Goal: Information Seeking & Learning: Compare options

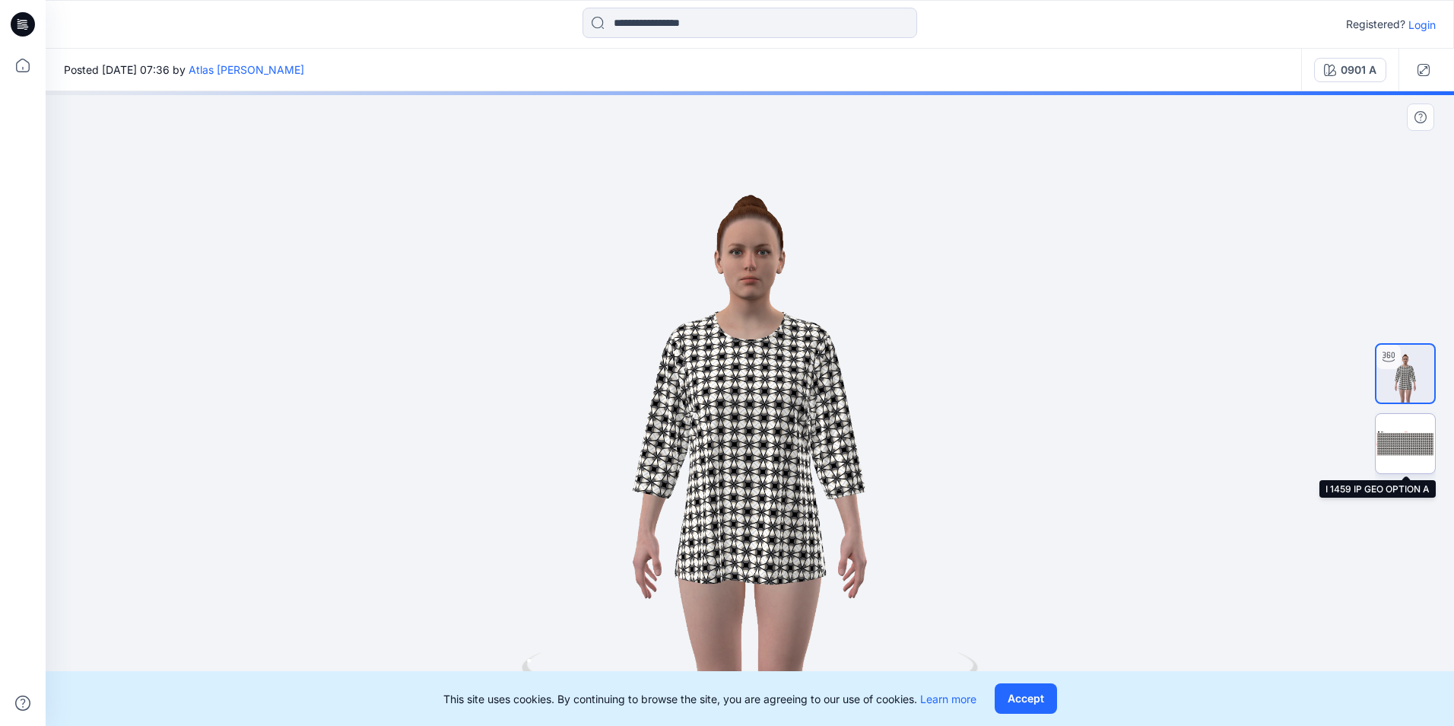
click at [1387, 442] on img at bounding box center [1405, 443] width 59 height 59
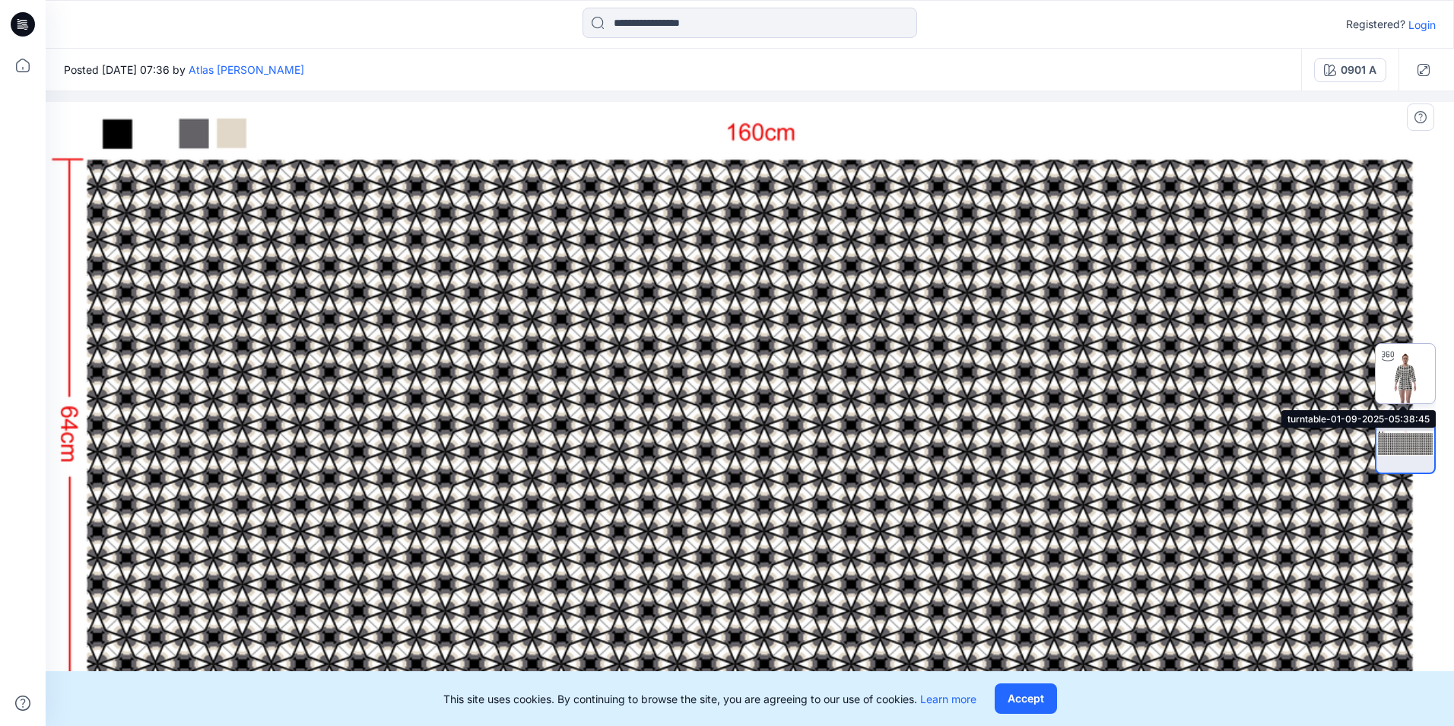
click at [1401, 376] on img at bounding box center [1405, 373] width 59 height 59
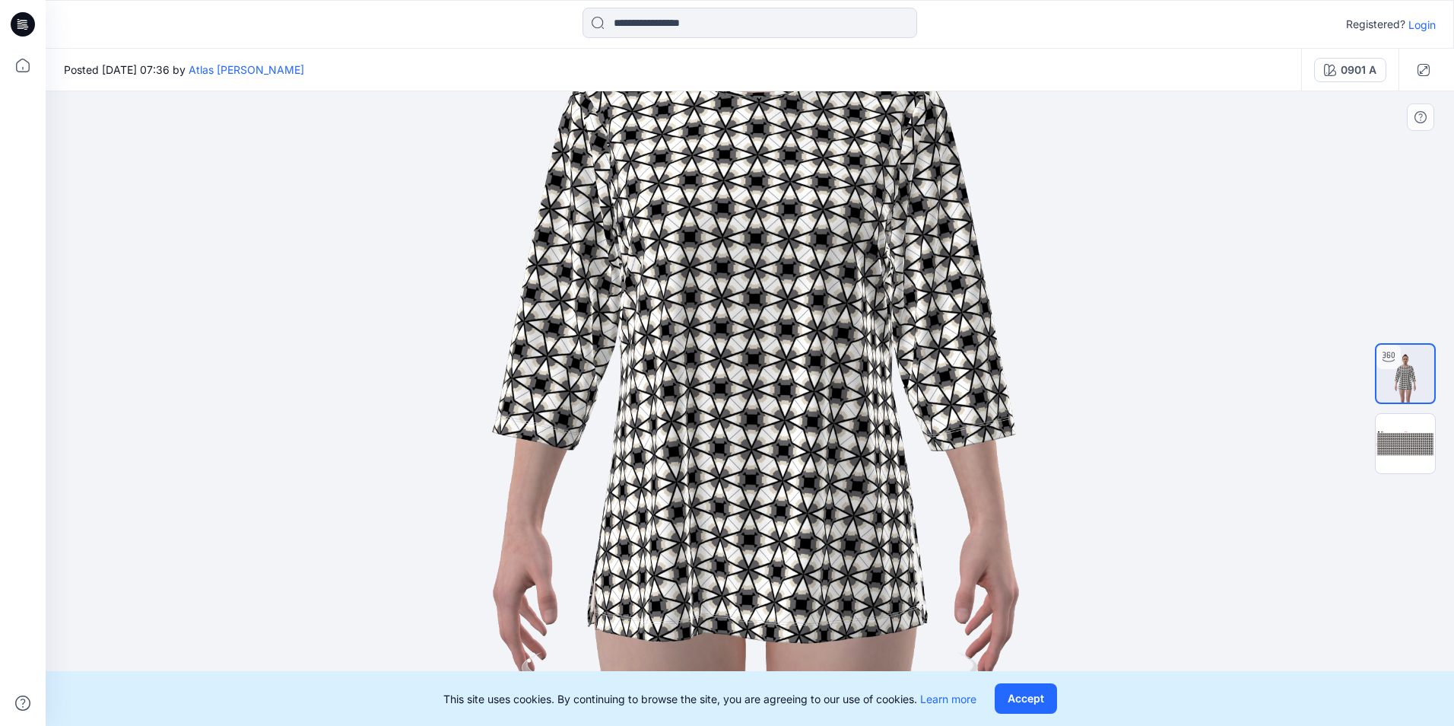
drag, startPoint x: 794, startPoint y: 450, endPoint x: 799, endPoint y: 290, distance: 160.6
click at [799, 290] on img at bounding box center [756, 247] width 1430 height 1425
click at [1026, 697] on button "Accept" at bounding box center [1026, 698] width 62 height 30
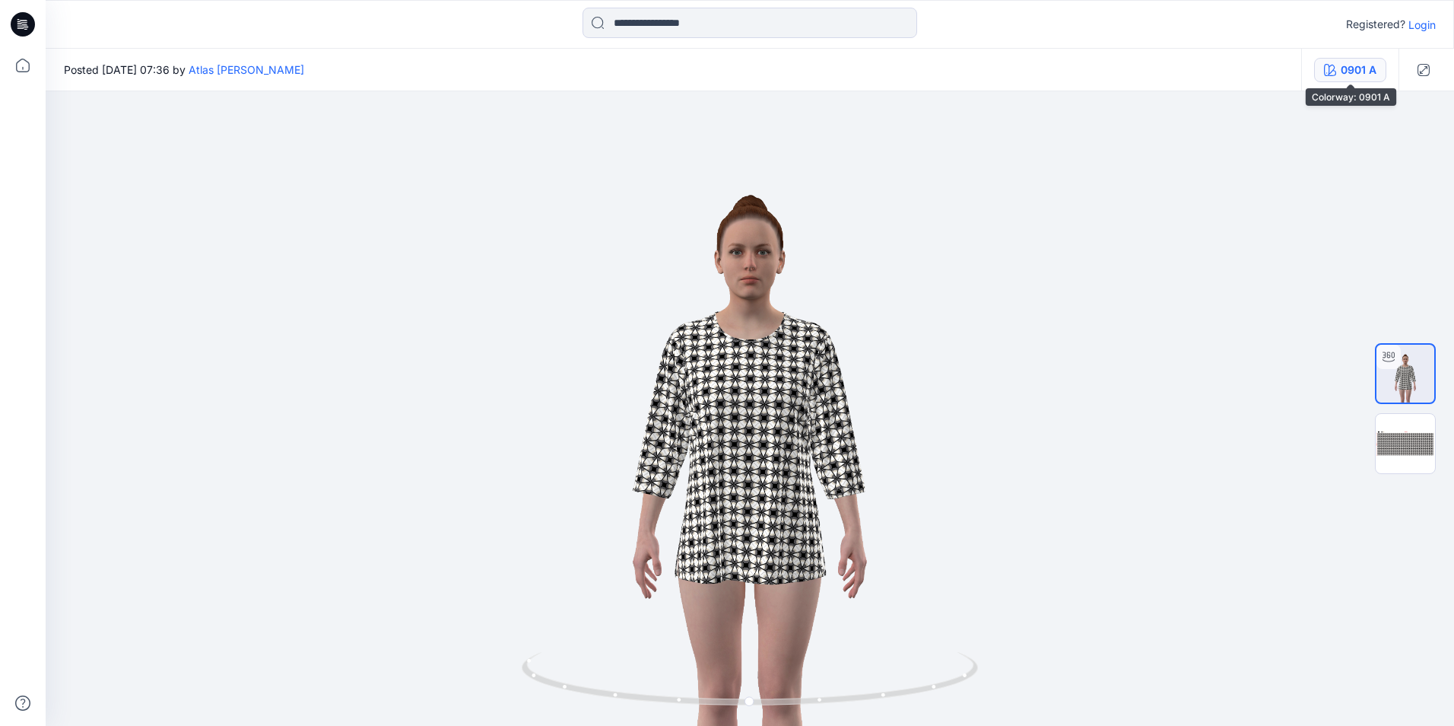
click at [1374, 69] on div "0901 A" at bounding box center [1359, 70] width 36 height 17
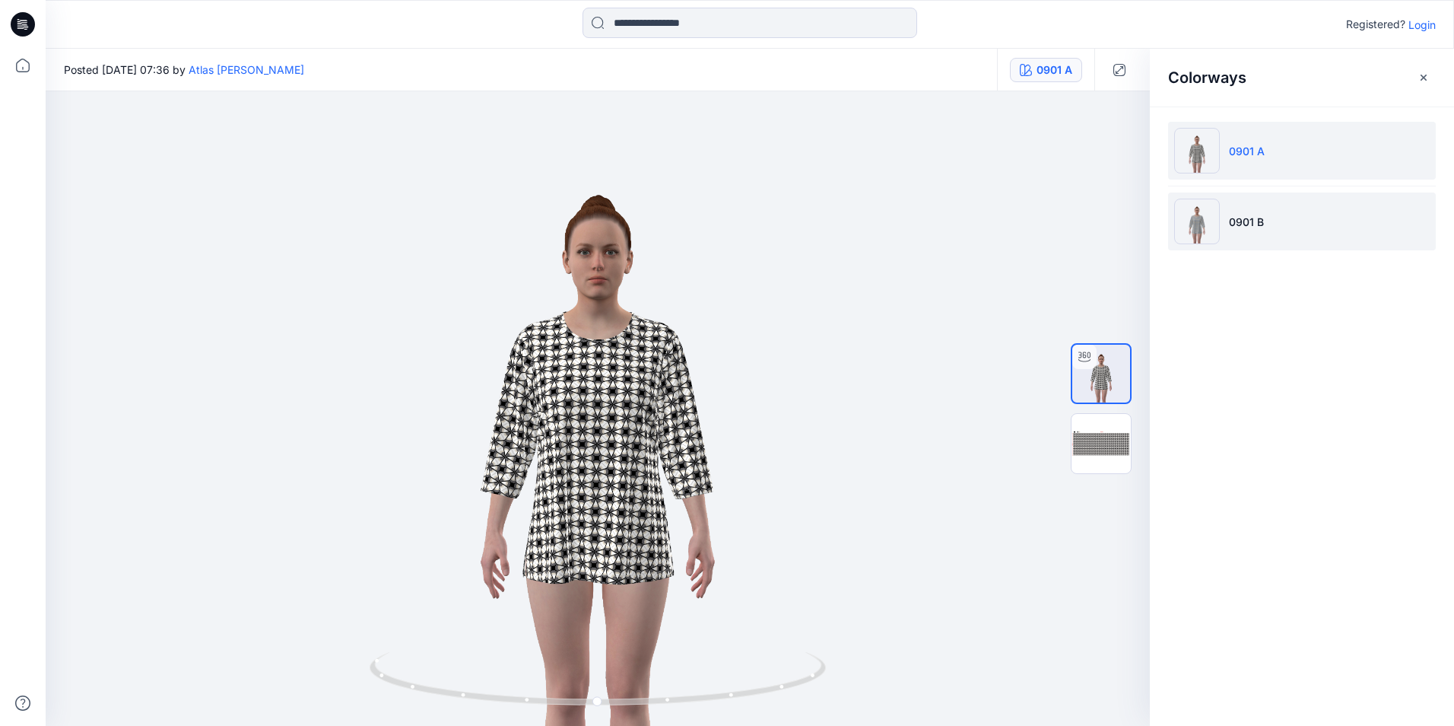
click at [1251, 233] on li "0901 B" at bounding box center [1302, 221] width 268 height 58
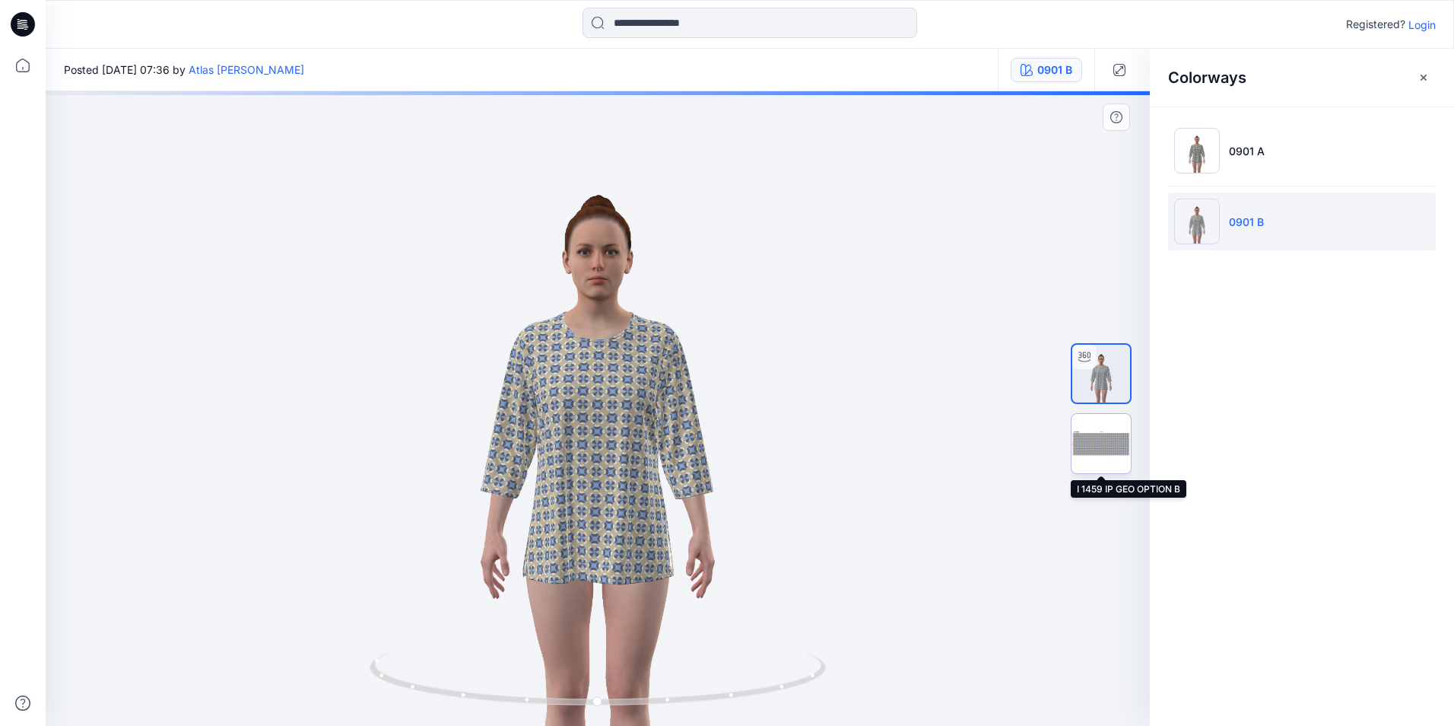
click at [1095, 450] on img at bounding box center [1101, 443] width 59 height 59
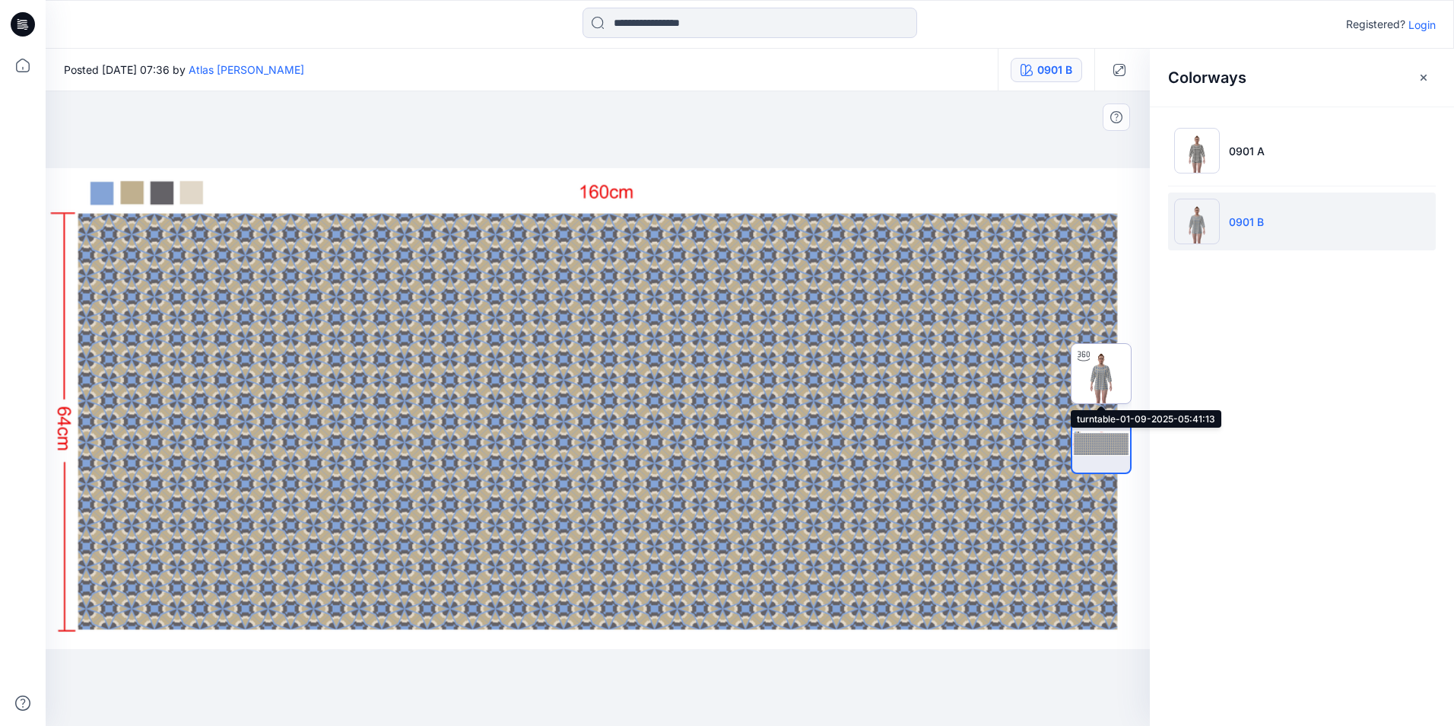
click at [1090, 373] on img at bounding box center [1101, 373] width 59 height 59
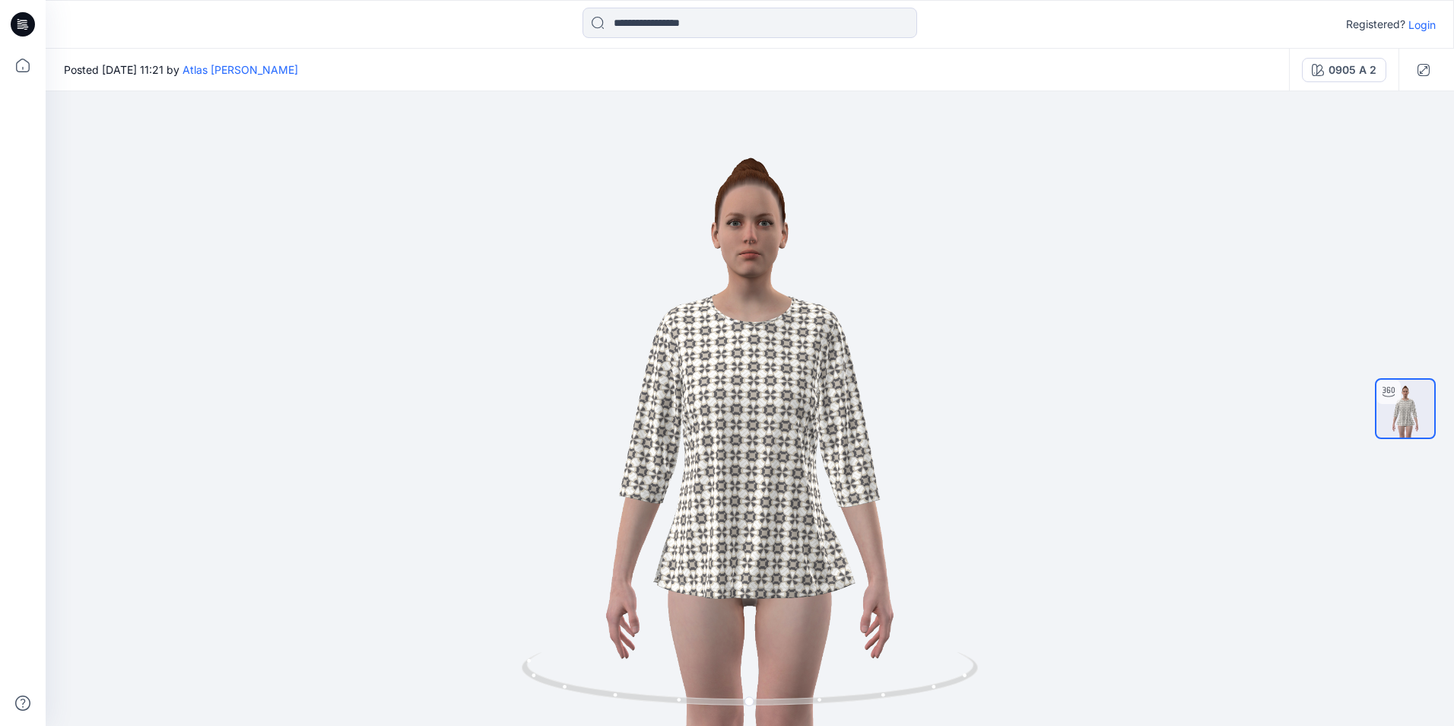
click at [1345, 82] on div "0905 A 2" at bounding box center [1344, 70] width 110 height 43
click at [1345, 76] on div "0905 A 2" at bounding box center [1353, 70] width 48 height 17
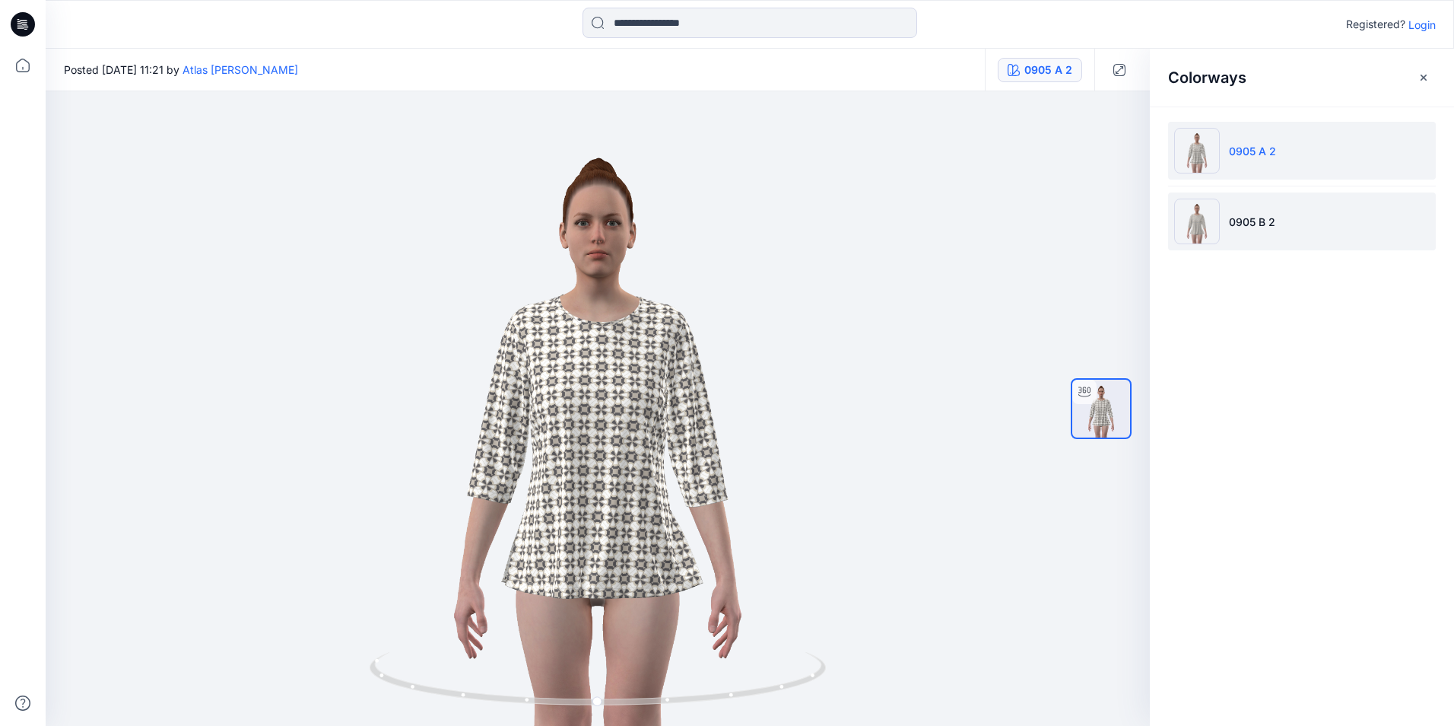
click at [1250, 228] on p "0905 B 2" at bounding box center [1252, 222] width 46 height 16
click at [1202, 151] on img at bounding box center [1197, 151] width 46 height 46
click at [1196, 227] on img at bounding box center [1197, 222] width 46 height 46
click at [1195, 150] on img at bounding box center [1197, 151] width 46 height 46
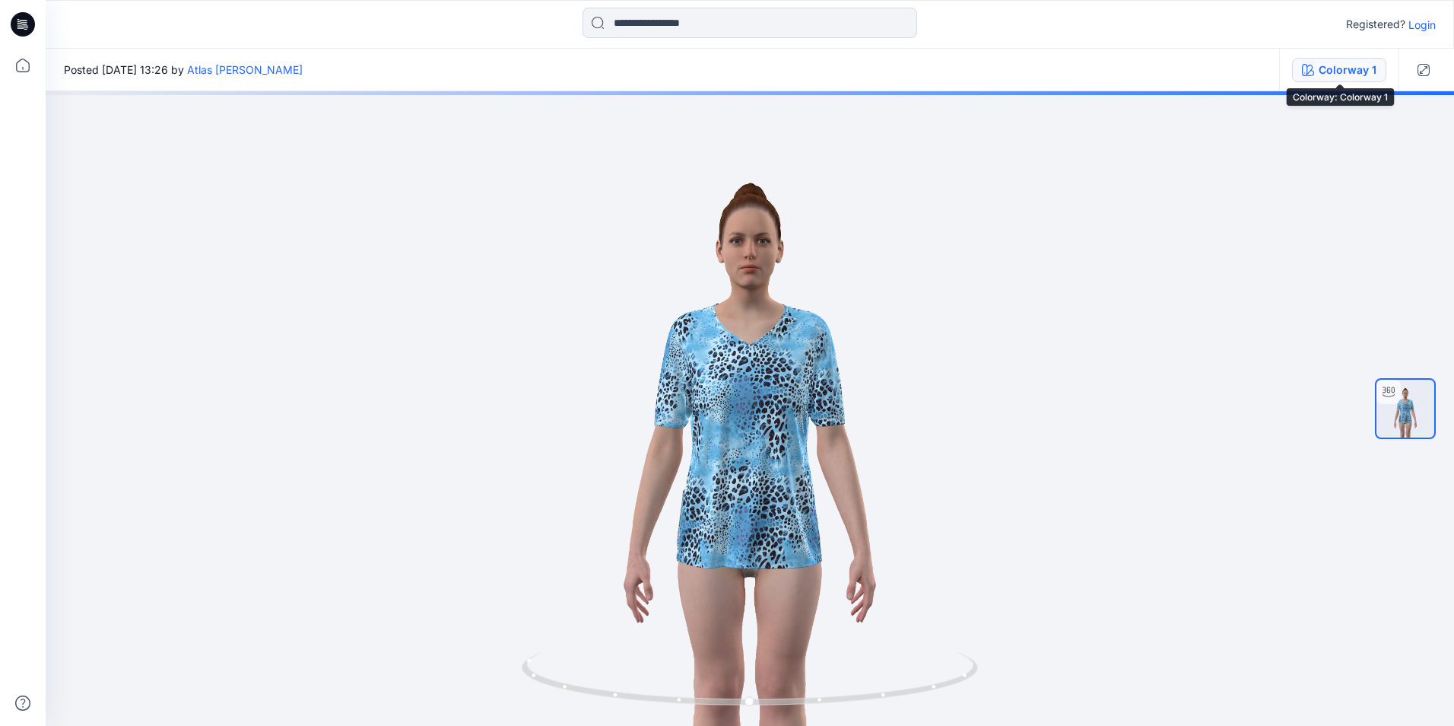
click at [1347, 75] on div "Colorway 1" at bounding box center [1348, 70] width 58 height 17
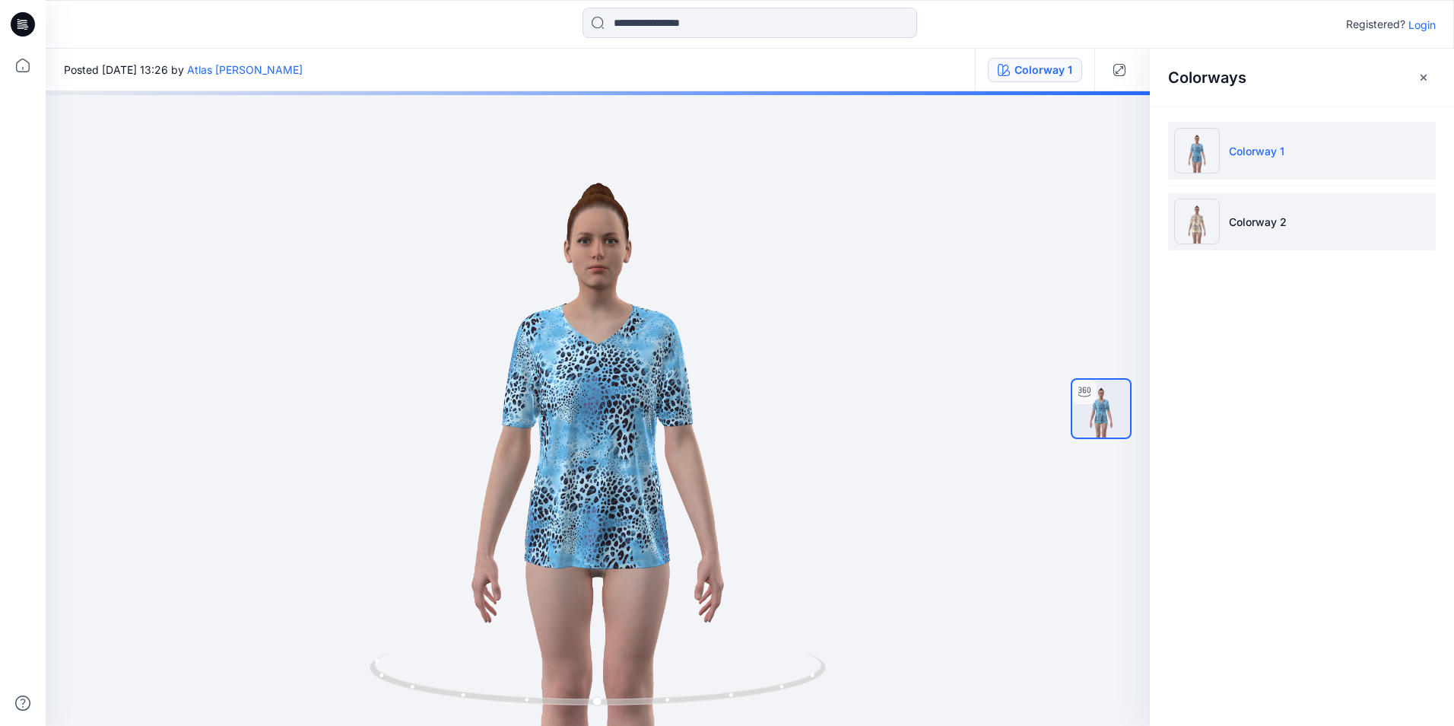
click at [1201, 214] on img at bounding box center [1197, 222] width 46 height 46
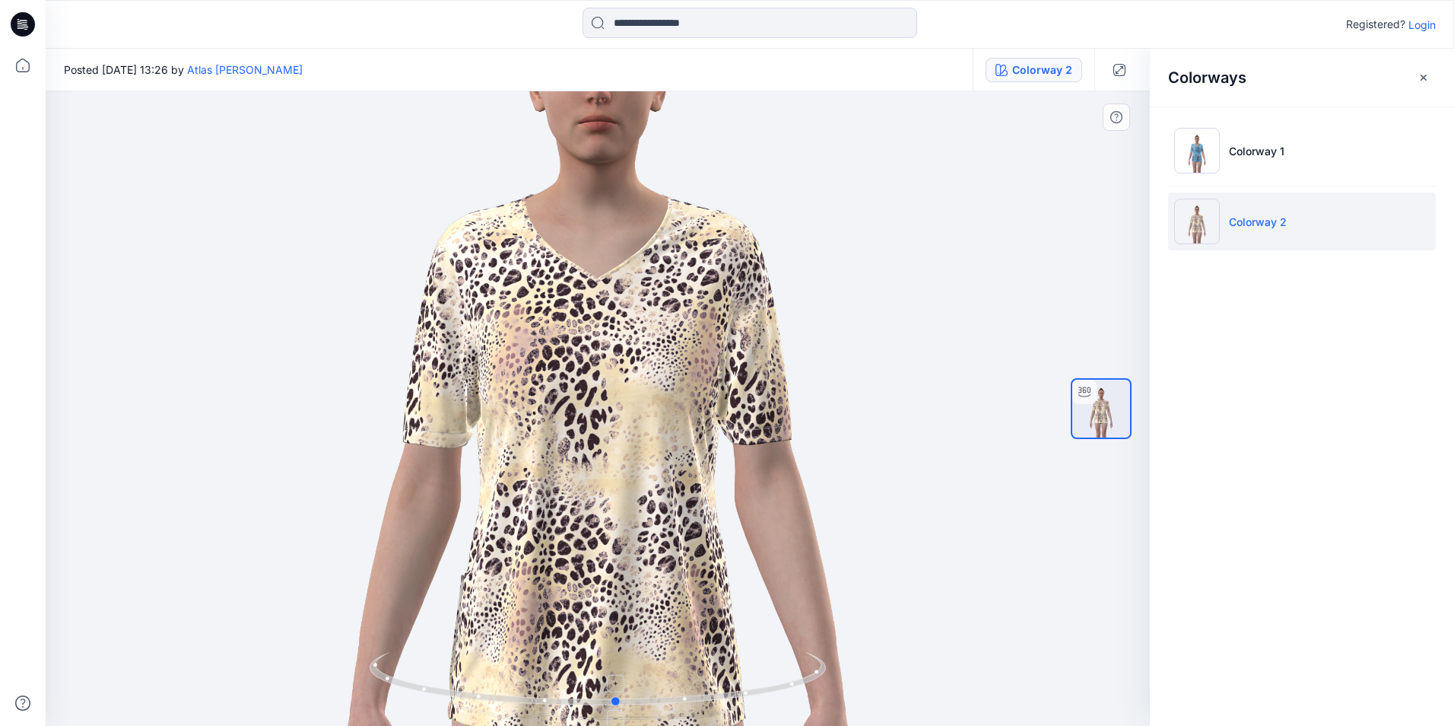
drag, startPoint x: 763, startPoint y: 692, endPoint x: 782, endPoint y: 688, distance: 19.4
click at [782, 688] on icon at bounding box center [600, 680] width 460 height 57
click at [1197, 151] on img at bounding box center [1197, 151] width 46 height 46
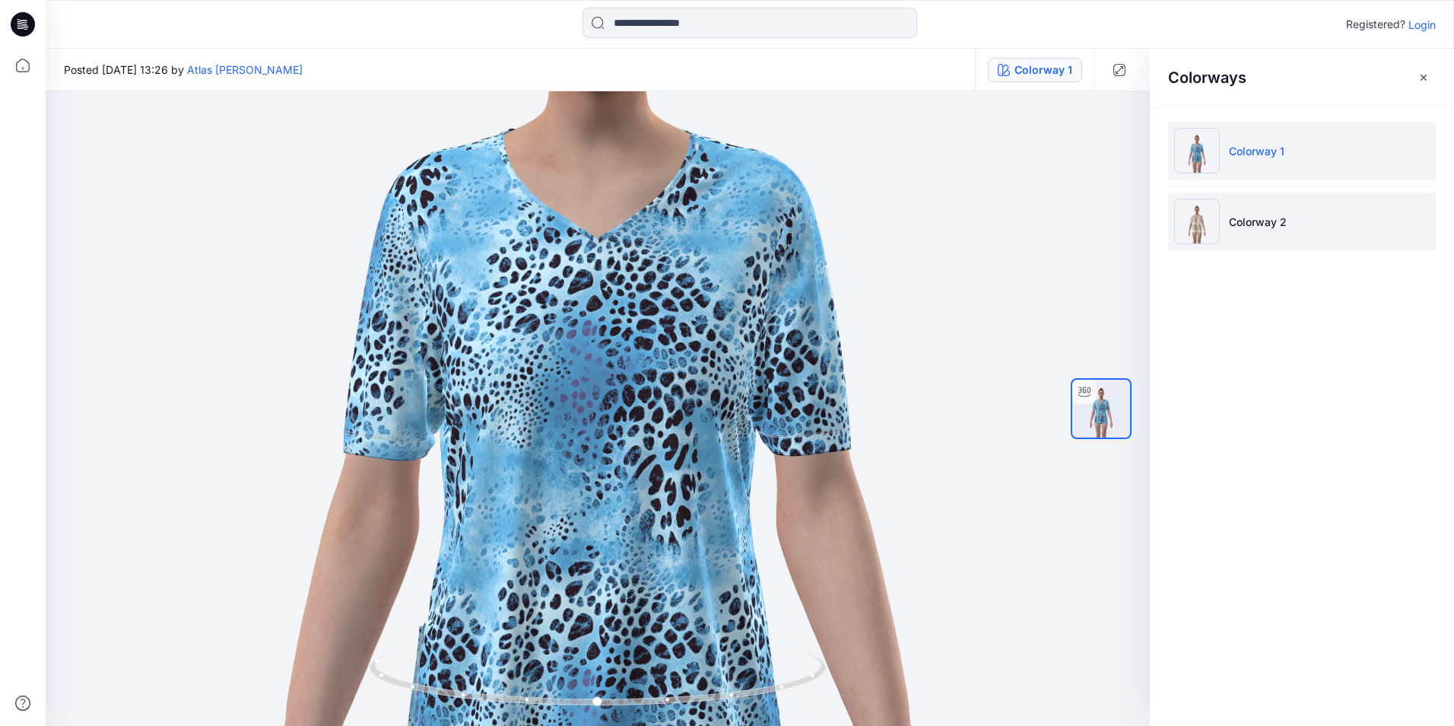
click at [1257, 214] on p "Colorway 2" at bounding box center [1258, 222] width 58 height 16
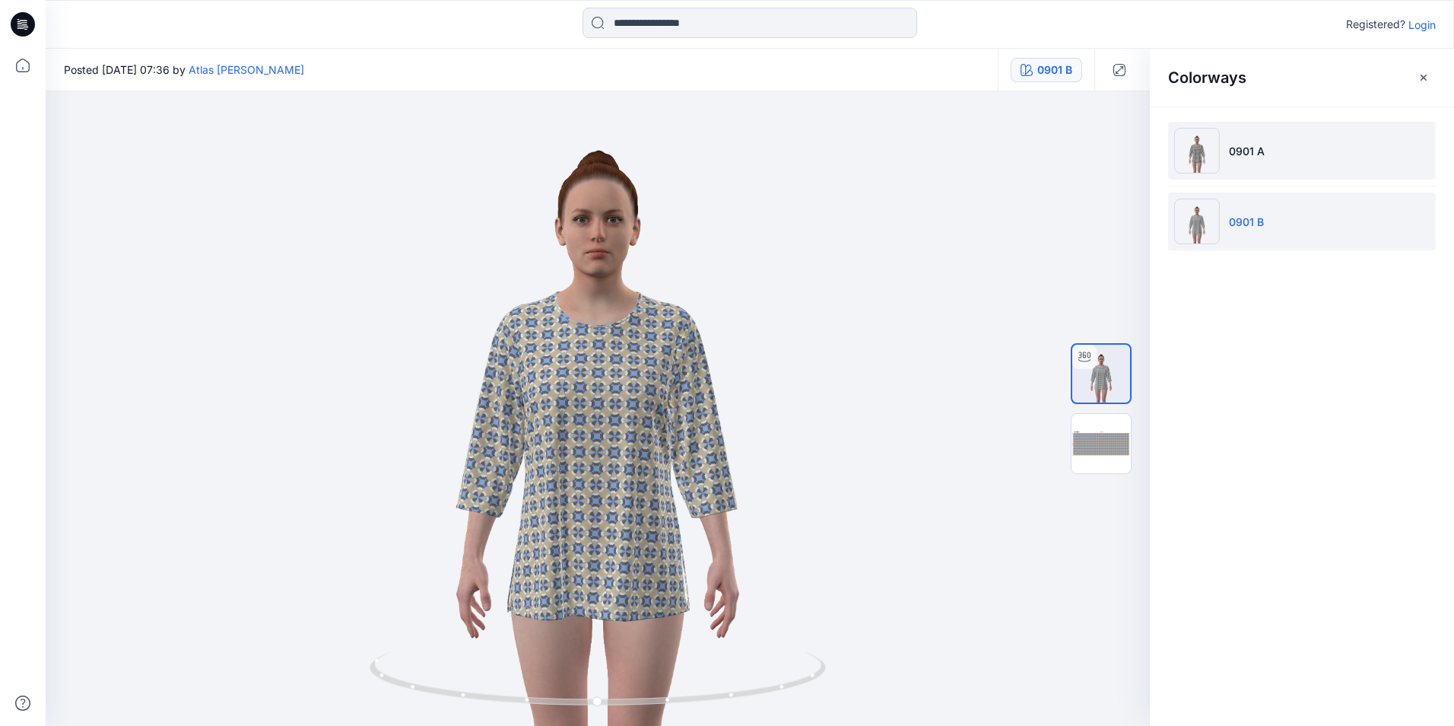
click at [1206, 150] on img at bounding box center [1197, 151] width 46 height 46
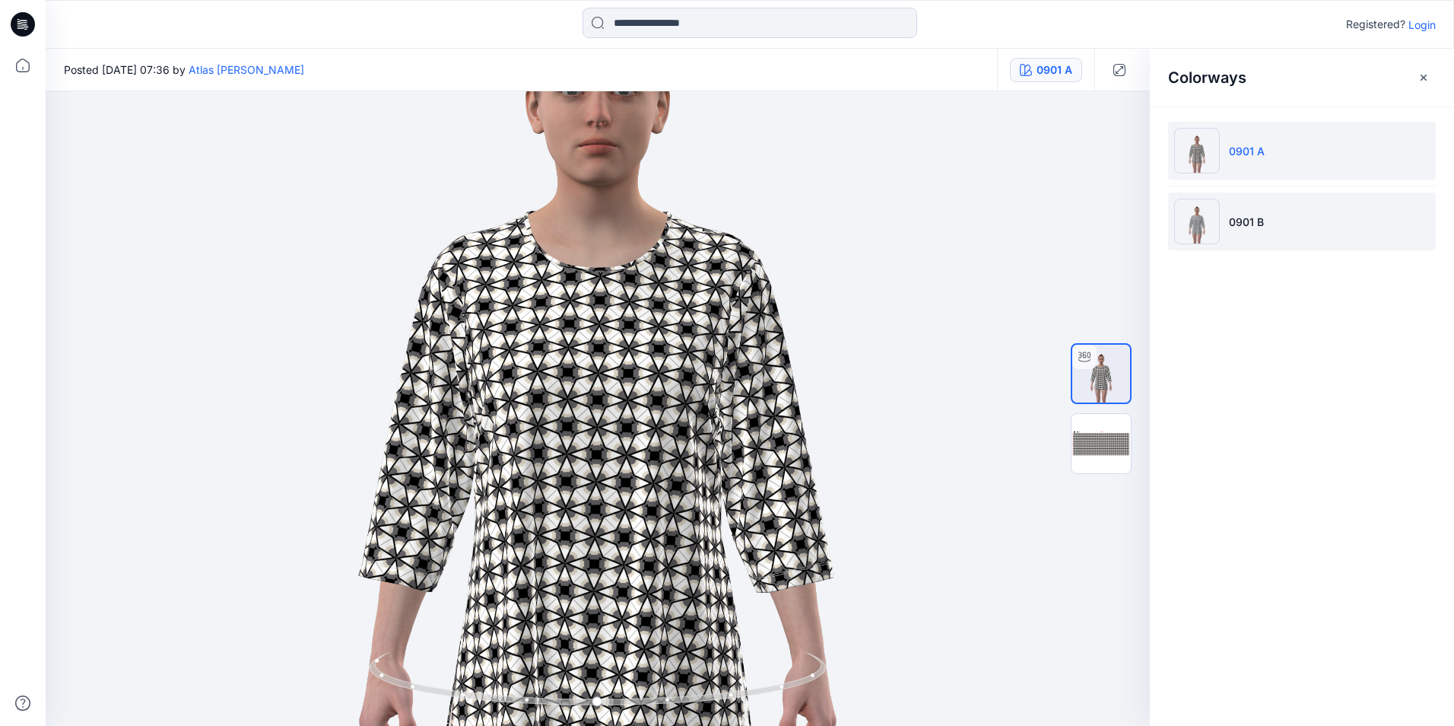
click at [1193, 232] on img at bounding box center [1197, 222] width 46 height 46
